Goal: Information Seeking & Learning: Learn about a topic

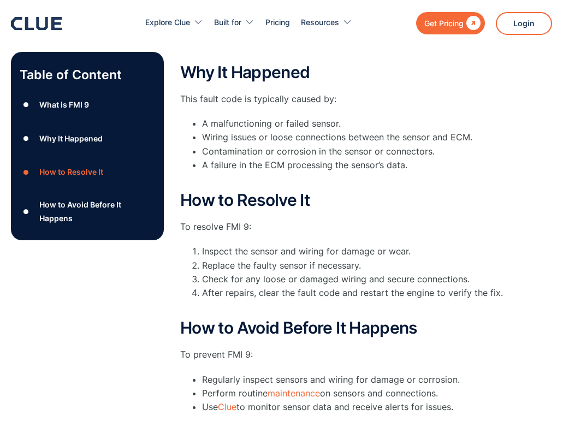
scroll to position [164, 0]
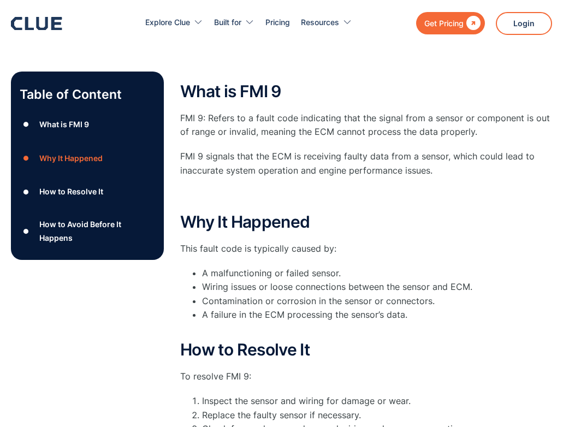
click at [259, 266] on div "Why It Happened This fault code is typically caused by: A malfunctioning or fai…" at bounding box center [366, 274] width 372 height 122
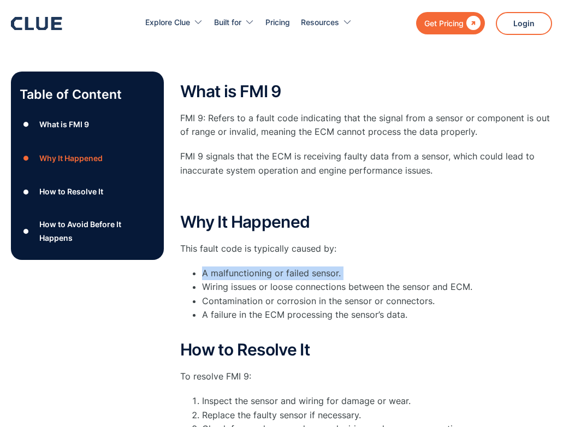
click at [259, 266] on div "Why It Happened This fault code is typically caused by: A malfunctioning or fai…" at bounding box center [366, 274] width 372 height 122
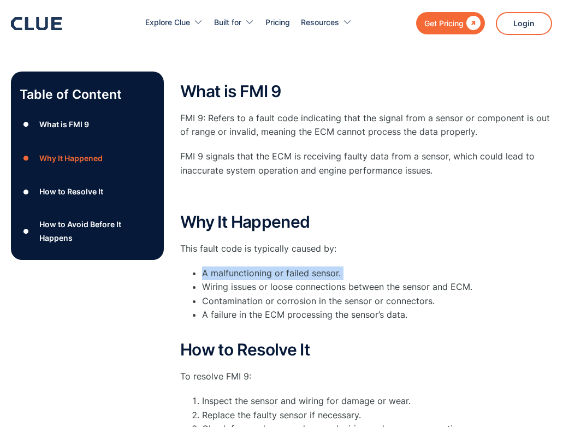
click at [259, 266] on div "Why It Happened This fault code is typically caused by: A malfunctioning or fai…" at bounding box center [366, 274] width 372 height 122
